Goal: Check status

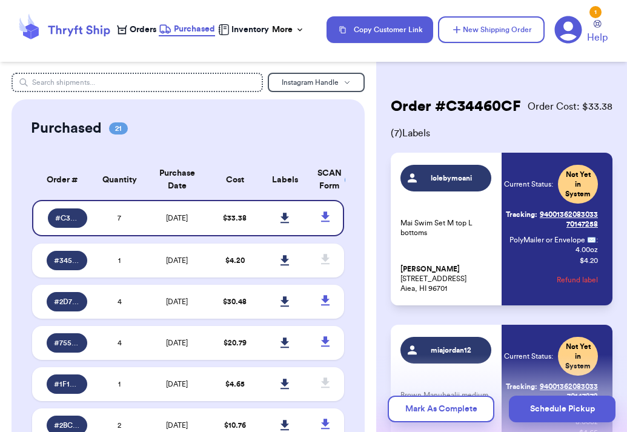
scroll to position [213, 0]
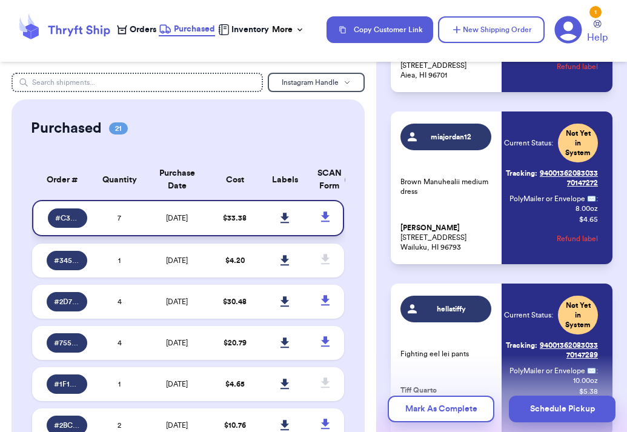
click at [181, 222] on td "[DATE]" at bounding box center [176, 218] width 65 height 36
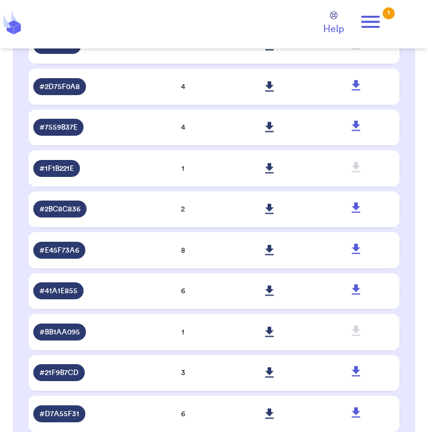
scroll to position [0, 0]
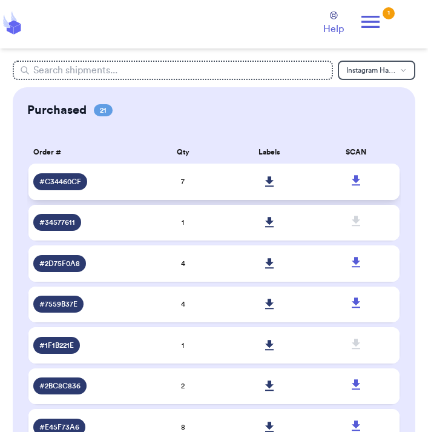
click at [191, 185] on td "7" at bounding box center [183, 182] width 87 height 36
click at [209, 184] on td "7" at bounding box center [183, 182] width 87 height 36
click at [64, 183] on span "# C34460CF" at bounding box center [60, 182] width 42 height 10
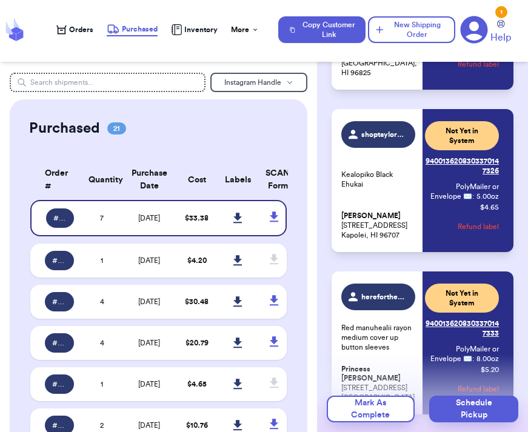
scroll to position [954, 0]
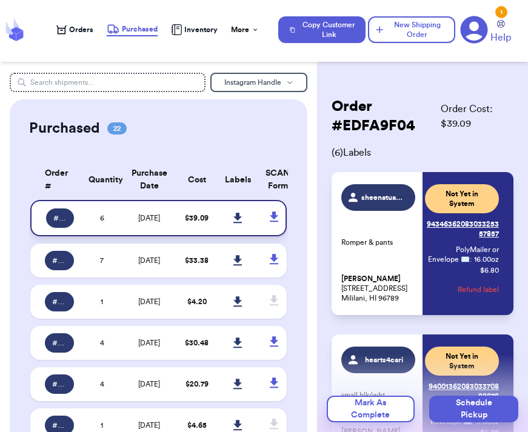
click at [133, 214] on td "[DATE]" at bounding box center [149, 218] width 54 height 36
click at [237, 221] on icon at bounding box center [237, 218] width 9 height 11
